Goal: Task Accomplishment & Management: Manage account settings

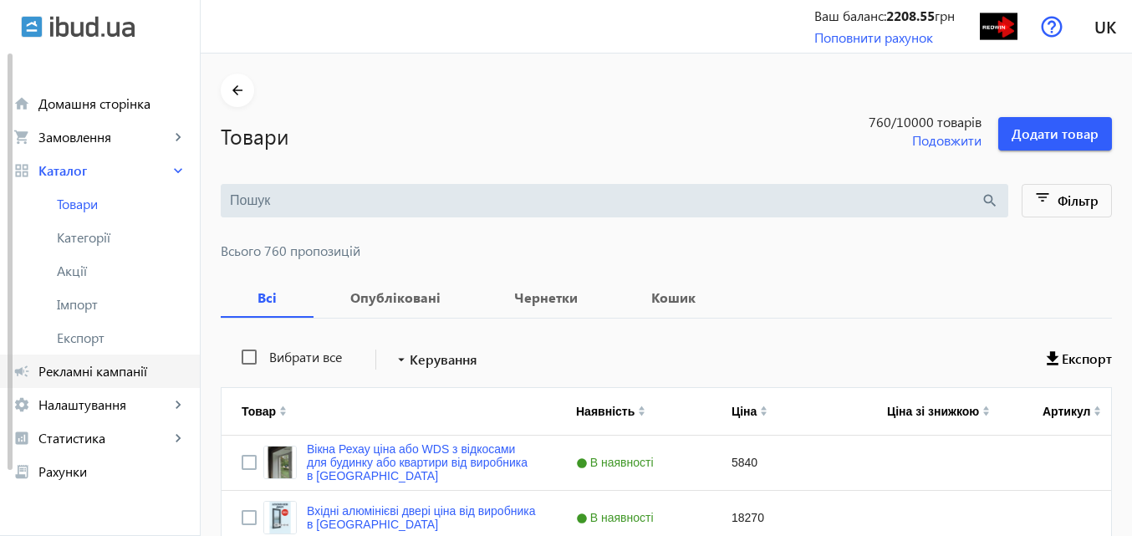
click at [111, 370] on span "Рекламні кампанії" at bounding box center [112, 371] width 148 height 17
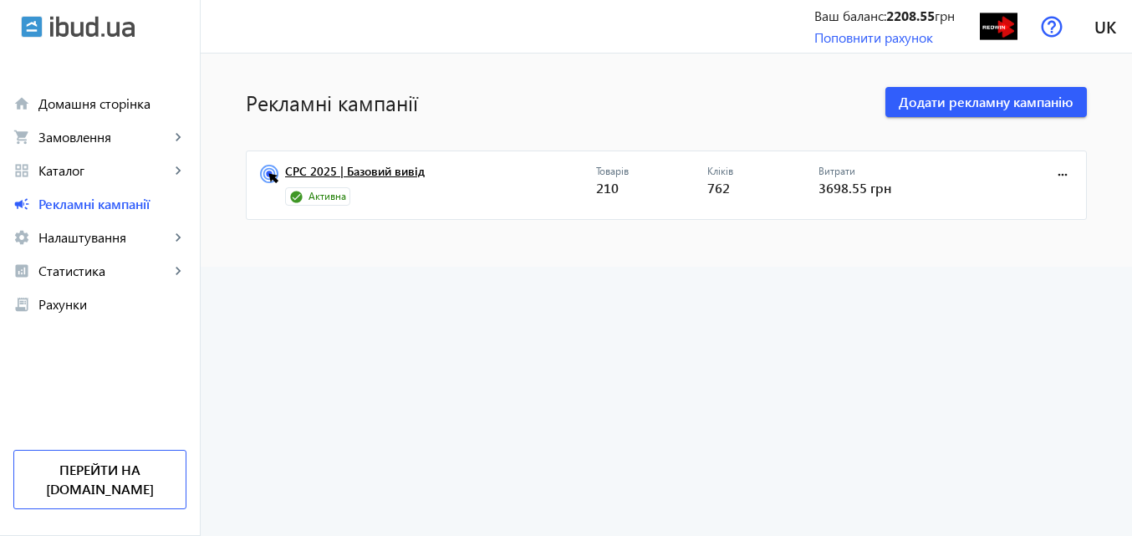
click at [400, 166] on link "CPC 2025 | Базовий вивід" at bounding box center [440, 176] width 311 height 23
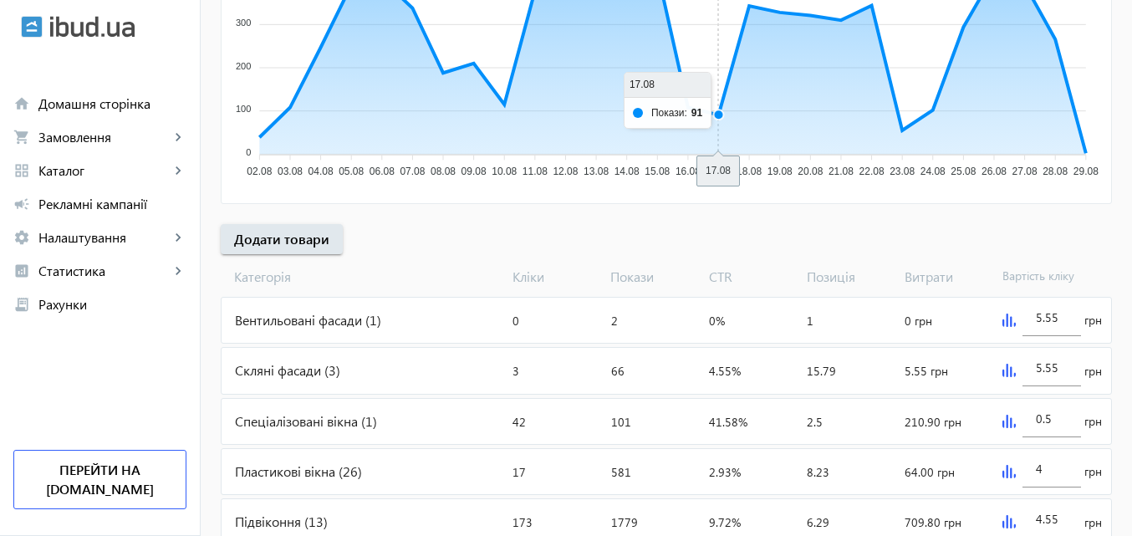
scroll to position [334, 0]
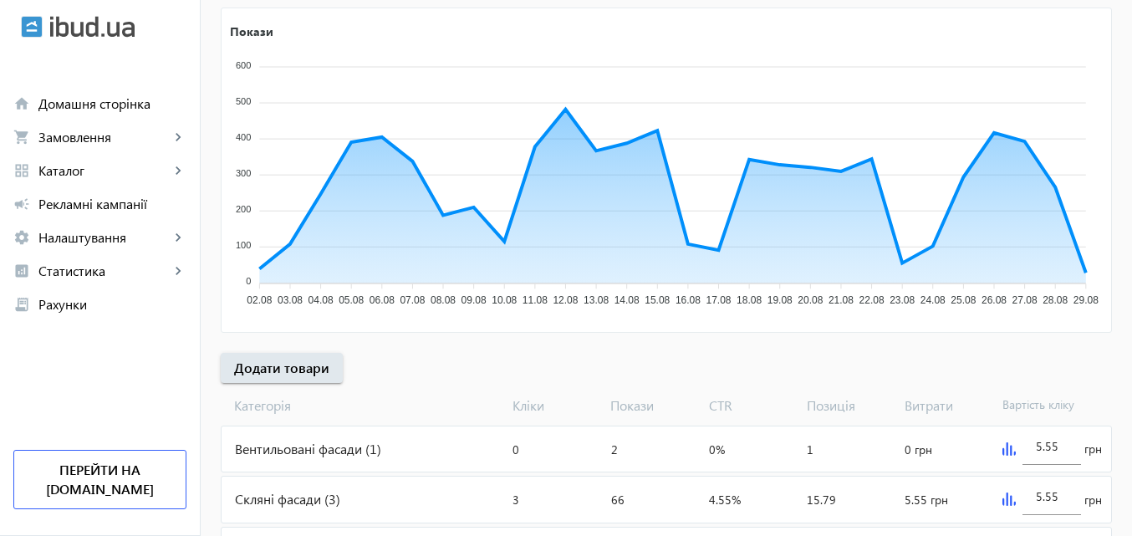
scroll to position [334, 0]
